Goal: Communication & Community: Ask a question

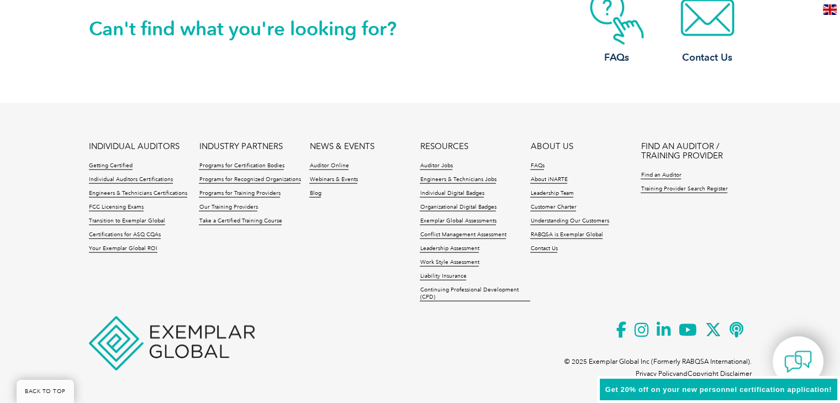
scroll to position [2627, 0]
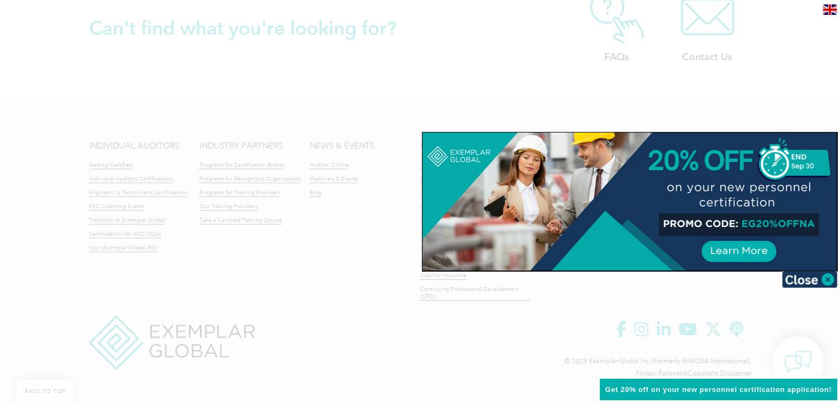
click at [477, 356] on div at bounding box center [420, 201] width 840 height 403
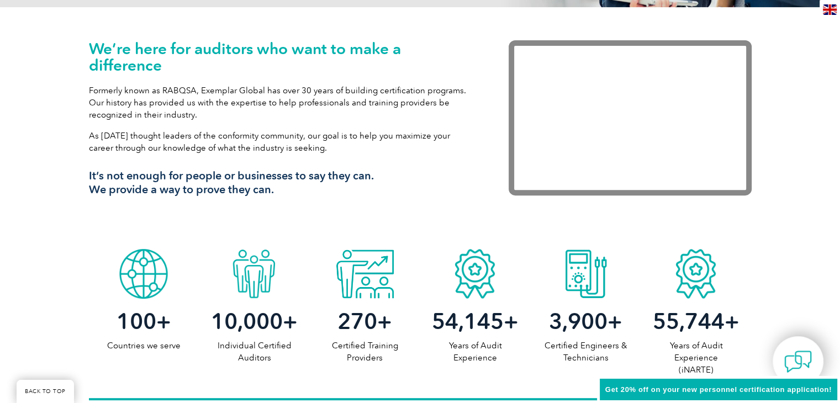
scroll to position [0, 0]
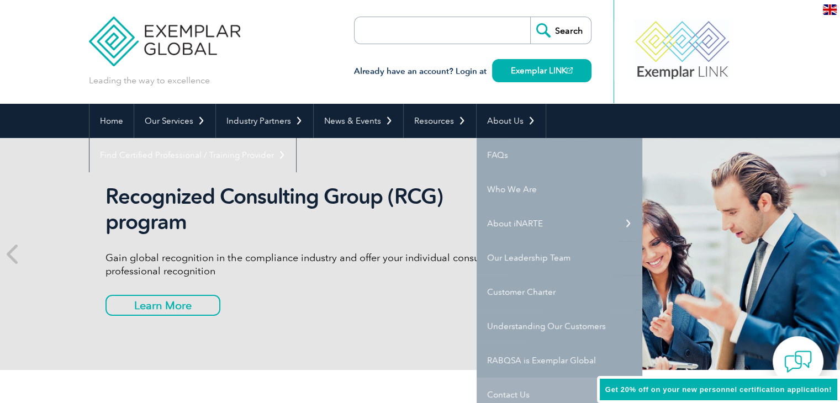
click at [502, 392] on link "Contact Us" at bounding box center [560, 395] width 166 height 34
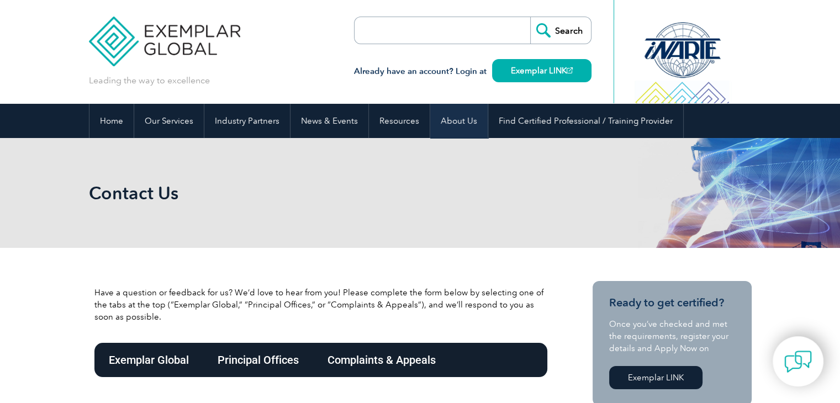
click at [441, 118] on link "About Us" at bounding box center [458, 121] width 57 height 34
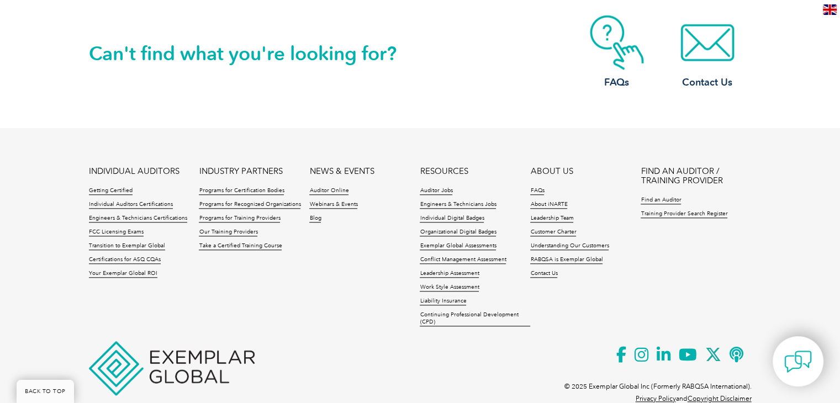
scroll to position [1074, 0]
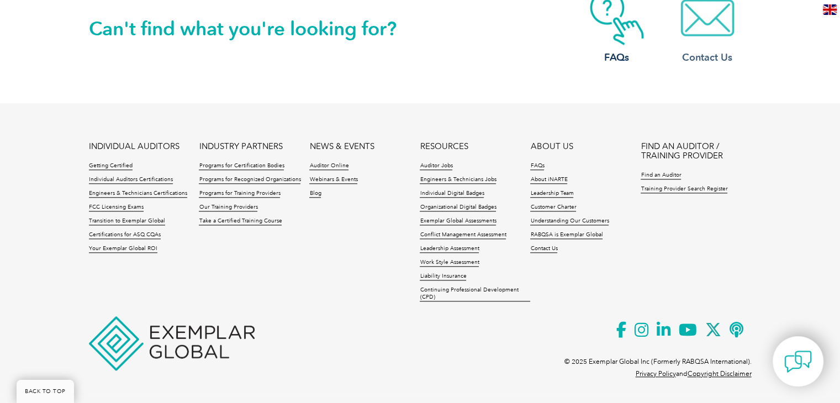
click at [713, 51] on h3 "Contact Us" at bounding box center [707, 58] width 88 height 14
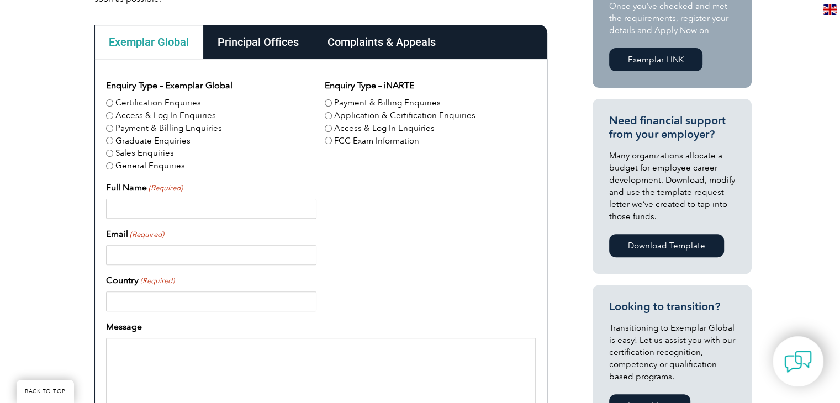
scroll to position [331, 0]
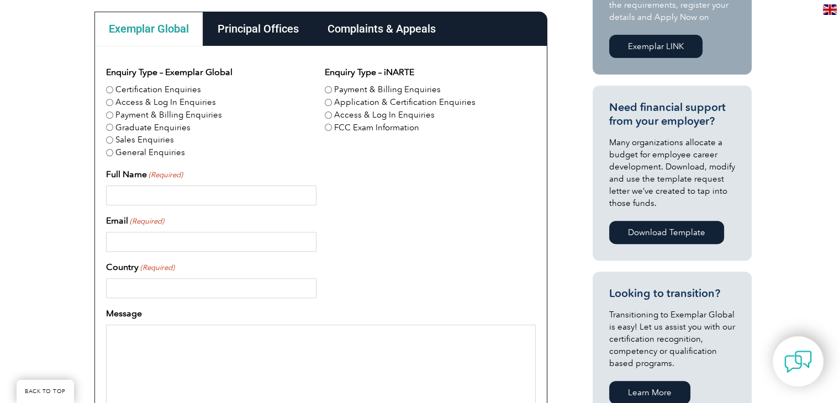
click at [108, 153] on input "General Enquiries" at bounding box center [109, 152] width 7 height 7
radio input "true"
drag, startPoint x: 134, startPoint y: 188, endPoint x: 157, endPoint y: 201, distance: 26.2
click at [134, 188] on input "Full Name (Required)" at bounding box center [211, 196] width 210 height 20
type input "Hafiz Muhammad Ali Hassan"
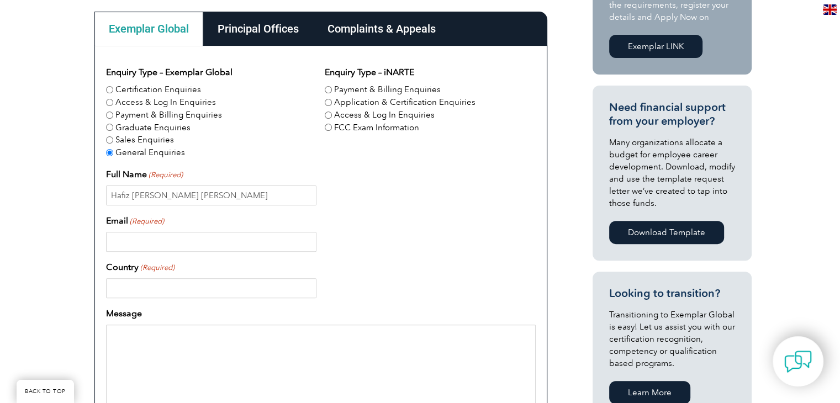
type input "alihsemechanical@gmail.com"
type input "Saudi Arabia"
type input "670716685"
drag, startPoint x: 226, startPoint y: 241, endPoint x: 83, endPoint y: 240, distance: 142.5
click at [83, 240] on div "Have a question or feedback for us? We’d love to hear from you! Please complete…" at bounding box center [420, 308] width 840 height 782
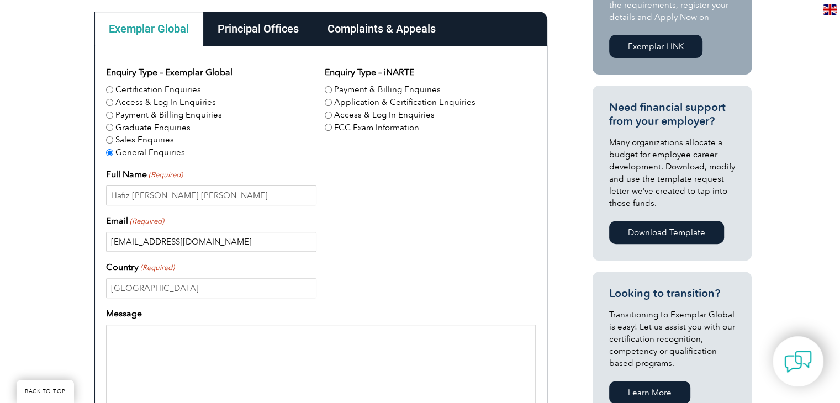
type input "alihassan@asci-int.com"
click at [178, 293] on input "Saudi Arabia" at bounding box center [211, 288] width 210 height 20
click at [178, 292] on input "Saudi Arabia" at bounding box center [211, 288] width 210 height 20
type input "Pakistan"
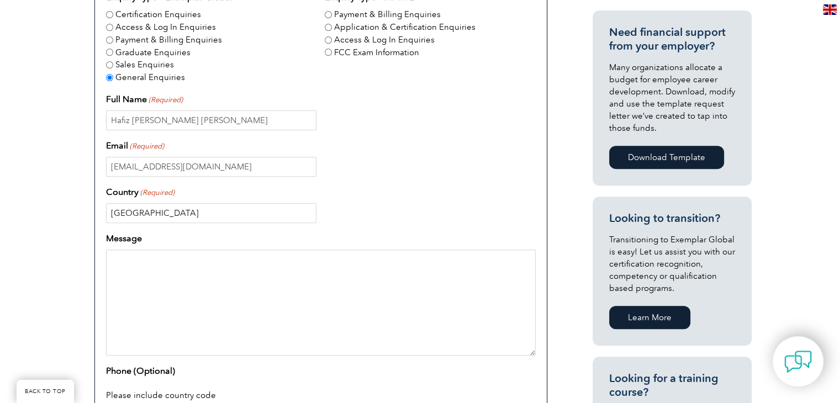
scroll to position [442, 0]
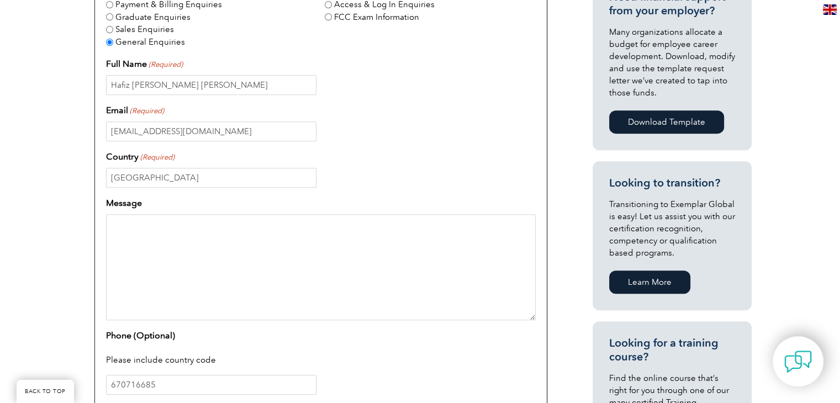
click at [159, 257] on textarea "Message" at bounding box center [321, 267] width 430 height 106
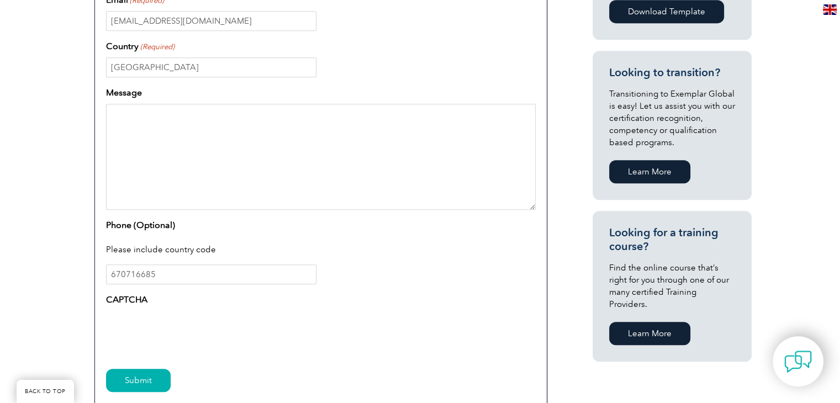
click at [141, 115] on textarea "Message" at bounding box center [321, 157] width 430 height 106
click at [139, 125] on textarea "Message" at bounding box center [321, 157] width 430 height 106
paste textarea "Dear Robere and Associates, I hope this email finds you well. On behalf of ASC …"
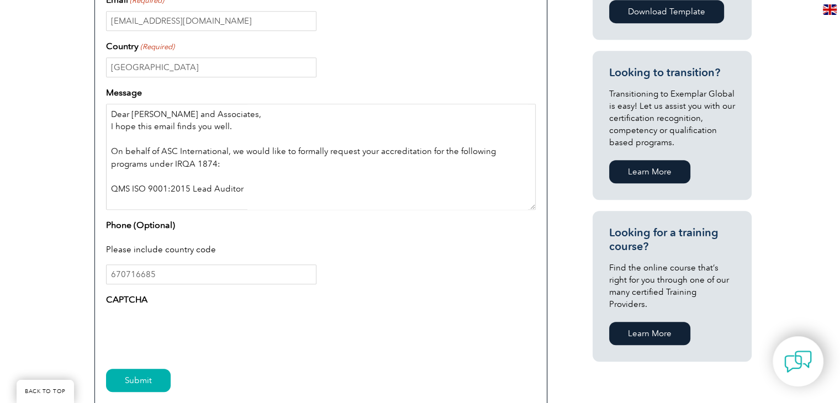
scroll to position [0, 0]
drag, startPoint x: 216, startPoint y: 115, endPoint x: 131, endPoint y: 114, distance: 85.1
click at [131, 114] on textarea "Dear Robere and Associates, I hope this email finds you well. On behalf of ASC …" at bounding box center [321, 157] width 430 height 106
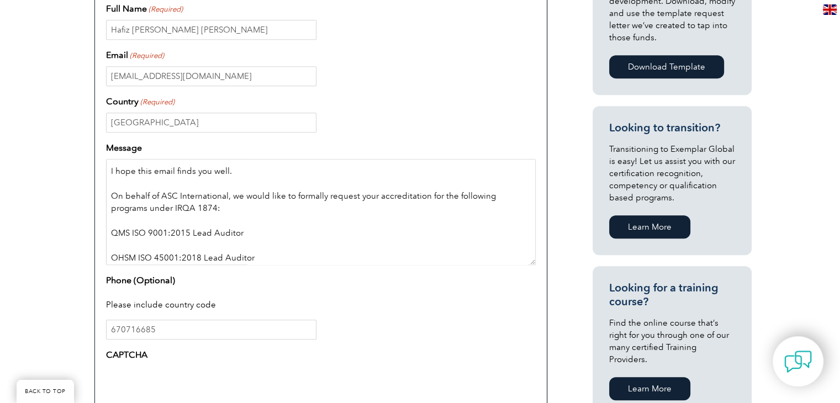
scroll to position [79, 0]
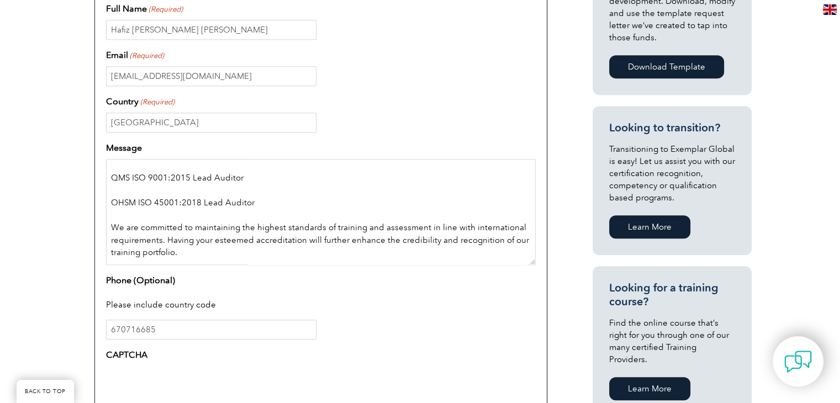
drag, startPoint x: 244, startPoint y: 177, endPoint x: 99, endPoint y: 179, distance: 144.7
click at [99, 179] on div "Enquiry Type – Exemplar Global Certification Enquiries Access & Log In Enquirie…" at bounding box center [320, 184] width 453 height 609
click at [252, 183] on textarea "Dear Exemplar Global, I hope this email finds you well. On behalf of ASC Intern…" at bounding box center [321, 212] width 430 height 106
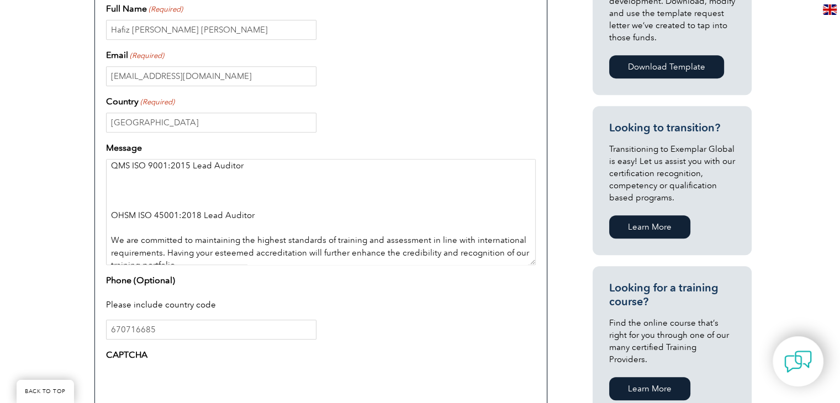
scroll to position [104, 0]
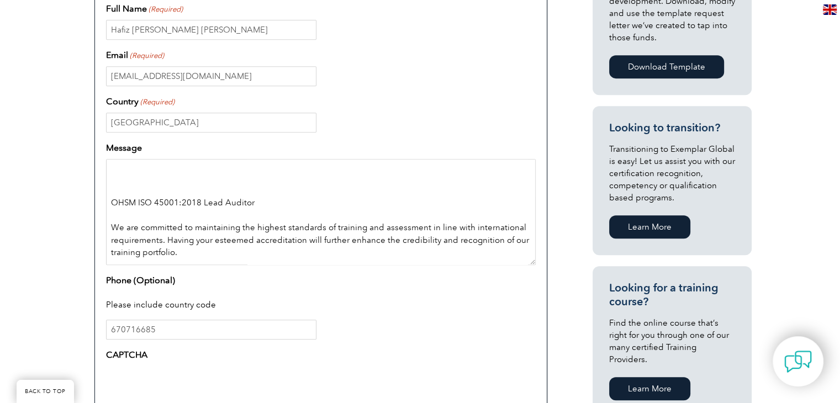
paste textarea "QMS ISO 9001:2015 Lead Auditor"
click at [118, 176] on textarea "Dear Exemplar Global, I hope this email finds you well. On behalf of ASC Intern…" at bounding box center [321, 212] width 430 height 106
click at [163, 180] on textarea "Dear Exemplar Global, I hope this email finds you well. On behalf of ASC Intern…" at bounding box center [321, 212] width 430 height 106
click at [148, 176] on textarea "Dear Exemplar Global, I hope this email finds you well. On behalf of ASC Intern…" at bounding box center [321, 212] width 430 height 106
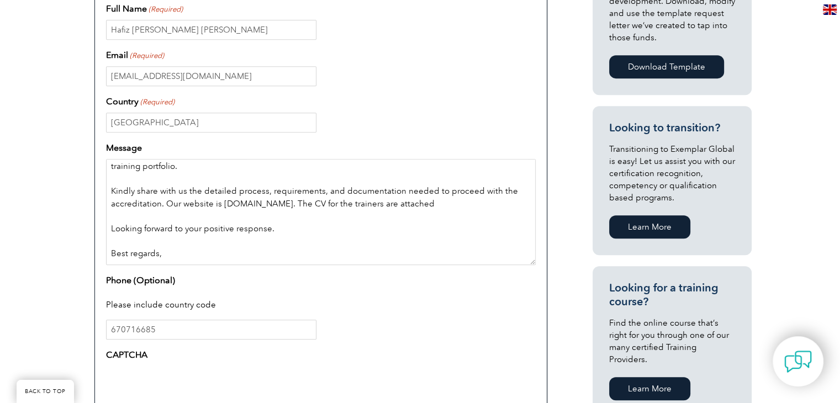
scroll to position [214, 0]
type textarea "Dear Exemplar Global, I hope this email finds you well. On behalf of ASC Intern…"
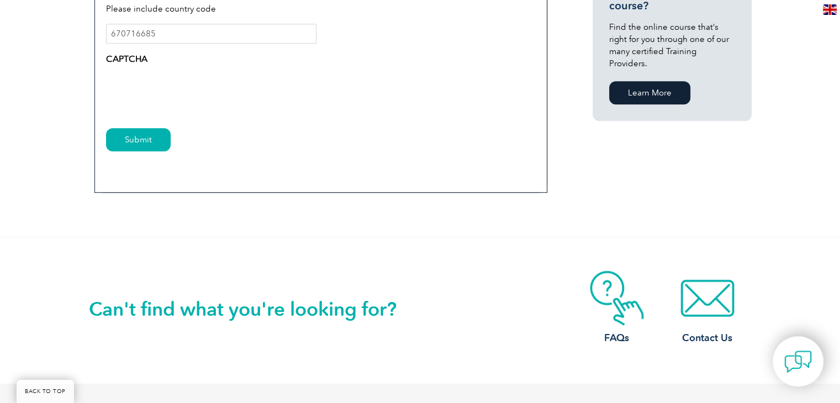
scroll to position [828, 0]
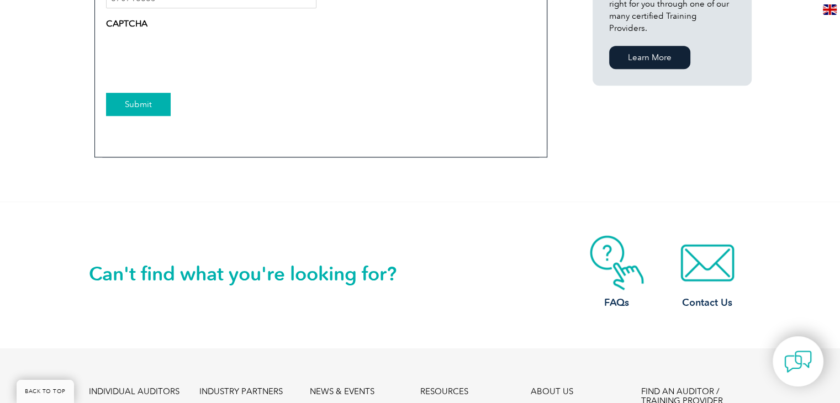
click at [141, 102] on input "Submit" at bounding box center [138, 104] width 65 height 23
